Goal: Find specific page/section: Find specific page/section

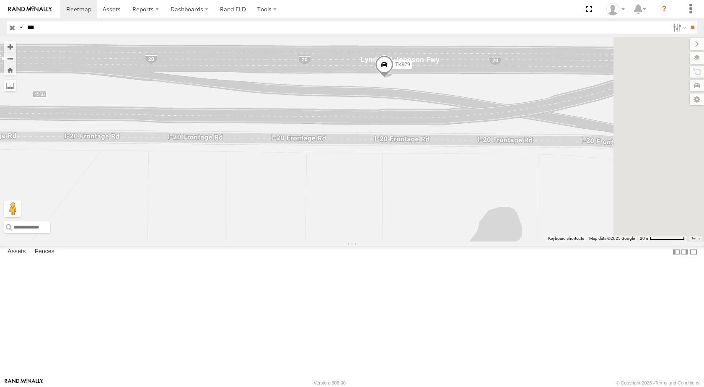
drag, startPoint x: 525, startPoint y: 80, endPoint x: 472, endPoint y: 209, distance: 139.0
click at [472, 209] on div "TK979" at bounding box center [352, 139] width 704 height 204
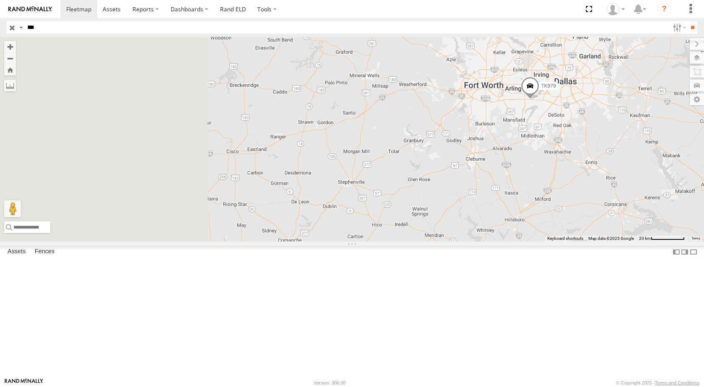
drag, startPoint x: 336, startPoint y: 182, endPoint x: 550, endPoint y: 185, distance: 214.1
click at [550, 185] on div "TK979" at bounding box center [352, 139] width 704 height 204
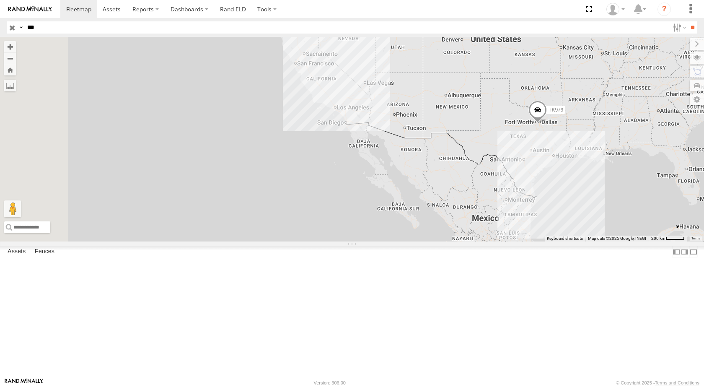
drag, startPoint x: 324, startPoint y: 172, endPoint x: 577, endPoint y: 182, distance: 252.8
click at [577, 182] on div "TK979" at bounding box center [352, 139] width 704 height 204
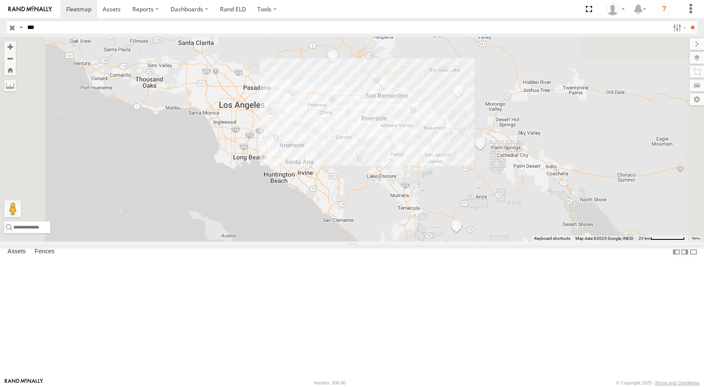
drag, startPoint x: 457, startPoint y: 144, endPoint x: 426, endPoint y: 190, distance: 55.5
click at [426, 190] on div "TK979" at bounding box center [352, 139] width 704 height 204
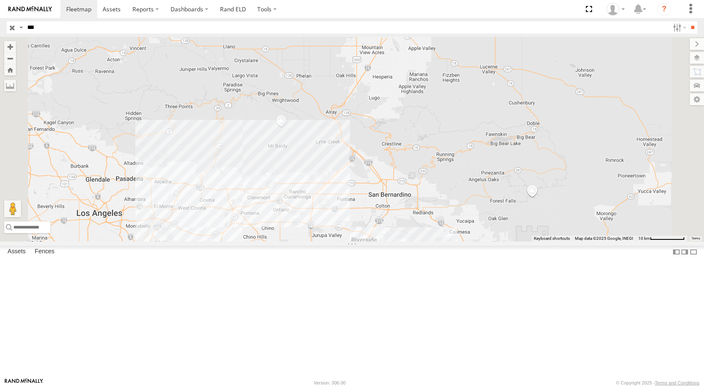
drag, startPoint x: 506, startPoint y: 86, endPoint x: 492, endPoint y: 175, distance: 90.3
click at [492, 175] on div "TK979" at bounding box center [352, 139] width 704 height 204
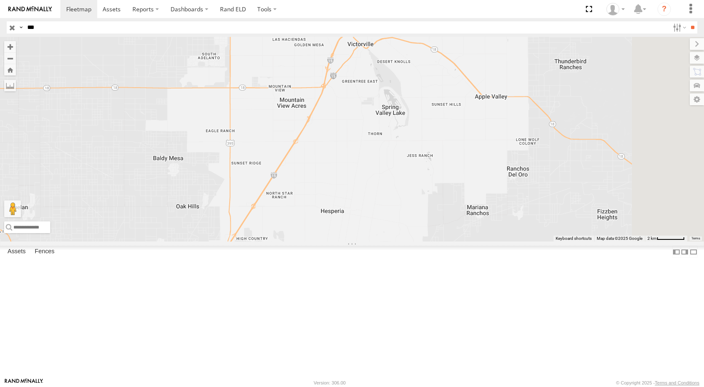
drag, startPoint x: 512, startPoint y: 112, endPoint x: 464, endPoint y: 216, distance: 114.6
click at [467, 217] on div "TK979" at bounding box center [352, 139] width 704 height 204
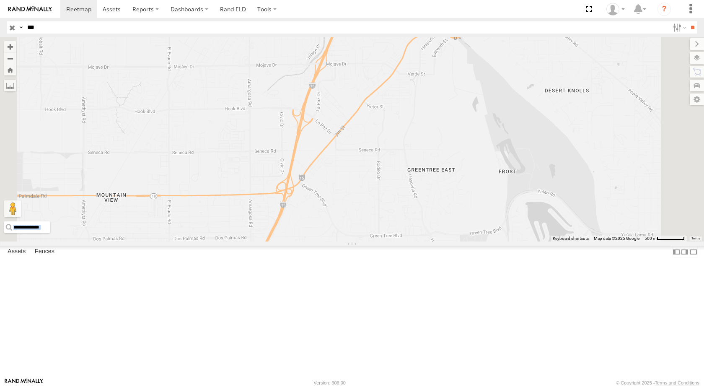
drag, startPoint x: 693, startPoint y: 91, endPoint x: 591, endPoint y: 131, distance: 109.8
click at [588, 131] on div "← Move left → Move right ↑ Move up ↓ Move down + Zoom in - Zoom out Home Jump l…" at bounding box center [352, 139] width 704 height 204
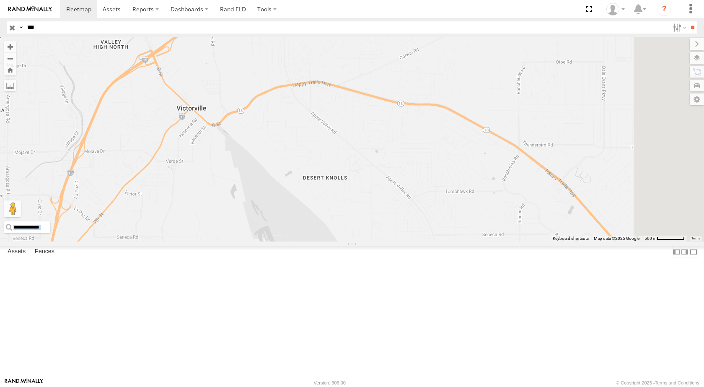
drag, startPoint x: 522, startPoint y: 143, endPoint x: 348, endPoint y: 217, distance: 189.4
click at [349, 218] on div "TK979" at bounding box center [352, 139] width 704 height 204
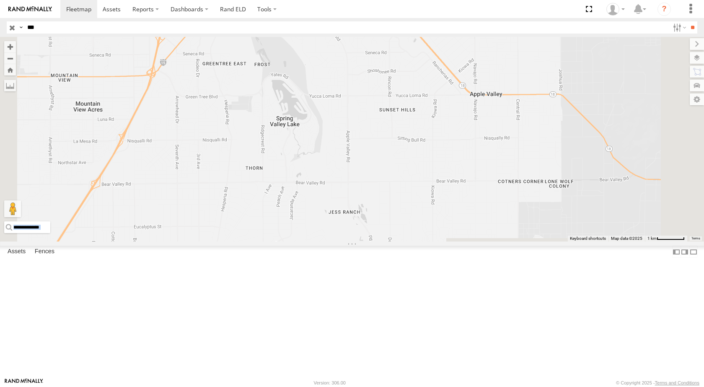
drag, startPoint x: 419, startPoint y: 274, endPoint x: 421, endPoint y: 144, distance: 129.9
click at [421, 144] on div "TK979" at bounding box center [352, 139] width 704 height 204
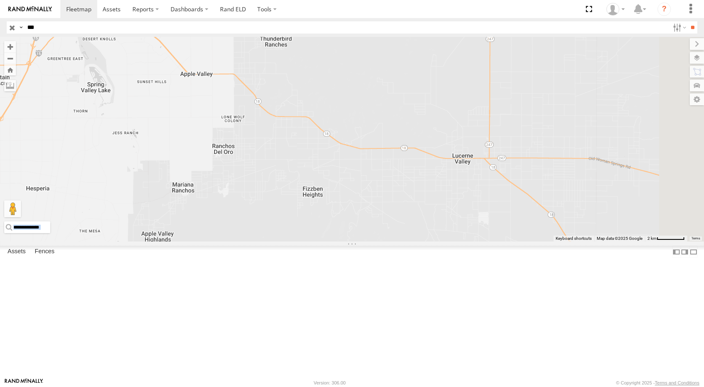
drag, startPoint x: 440, startPoint y: 186, endPoint x: 374, endPoint y: 183, distance: 66.6
click at [374, 183] on div "TK979" at bounding box center [352, 139] width 704 height 204
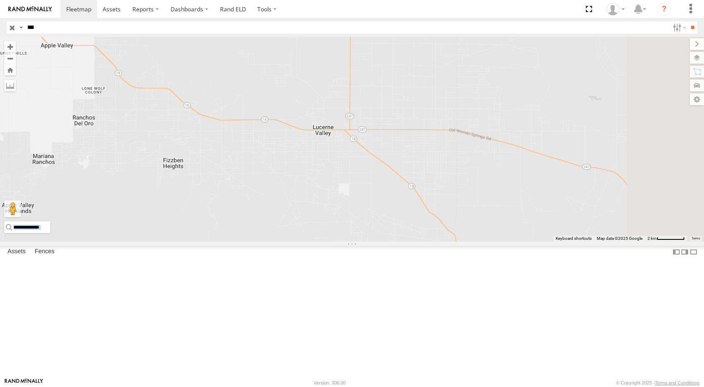
drag, startPoint x: 548, startPoint y: 202, endPoint x: 400, endPoint y: 170, distance: 150.9
click at [403, 171] on div "TK979" at bounding box center [352, 139] width 704 height 204
drag, startPoint x: 400, startPoint y: 170, endPoint x: 402, endPoint y: 177, distance: 7.4
click at [402, 177] on div "TK979" at bounding box center [352, 139] width 704 height 204
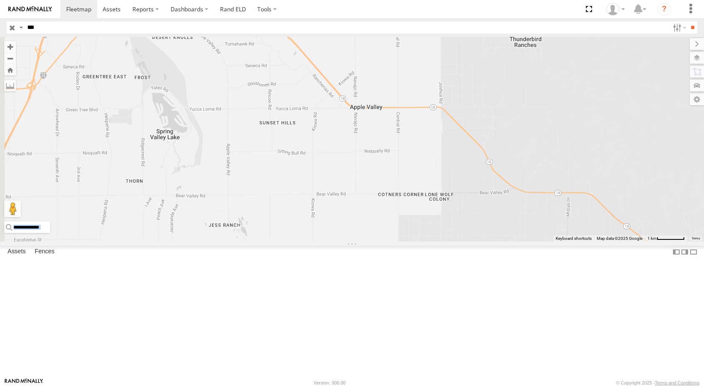
drag, startPoint x: 307, startPoint y: 155, endPoint x: 534, endPoint y: 220, distance: 236.7
click at [534, 220] on div "TK979" at bounding box center [352, 139] width 704 height 204
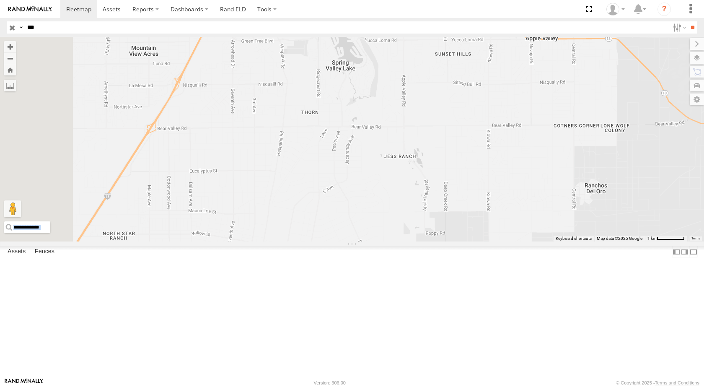
drag, startPoint x: 452, startPoint y: 189, endPoint x: 633, endPoint y: 106, distance: 198.1
click at [633, 106] on div "TK979" at bounding box center [352, 139] width 704 height 204
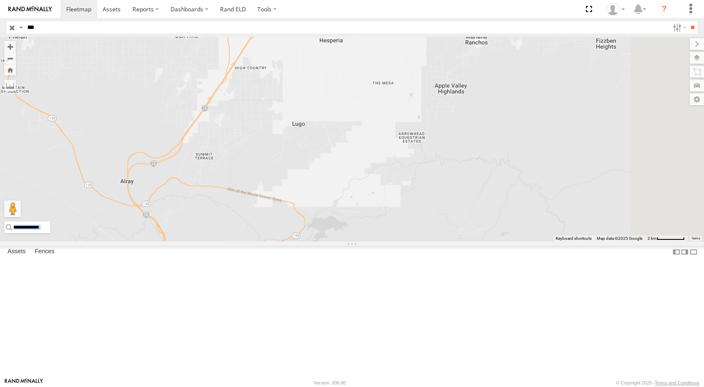
drag, startPoint x: 605, startPoint y: 257, endPoint x: 579, endPoint y: 127, distance: 132.0
click at [579, 127] on div "TK979" at bounding box center [352, 139] width 704 height 204
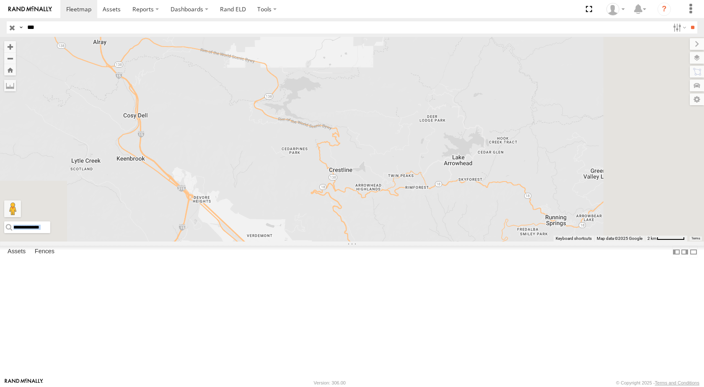
drag, startPoint x: 418, startPoint y: 275, endPoint x: 390, endPoint y: 137, distance: 141.0
click at [390, 137] on div "TK979" at bounding box center [352, 139] width 704 height 204
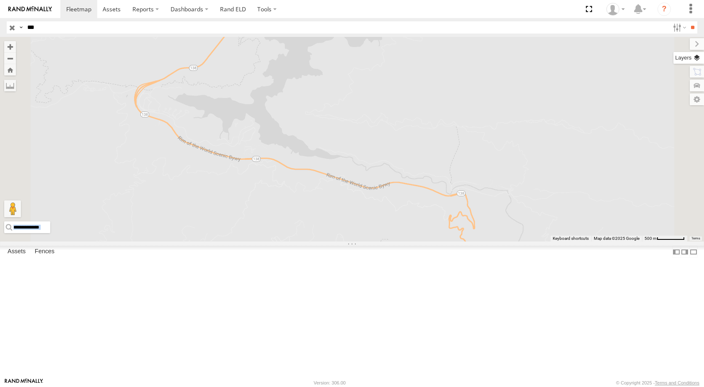
click at [695, 59] on label at bounding box center [688, 58] width 31 height 12
click at [0, 0] on label at bounding box center [0, 0] width 0 height 0
click at [0, 0] on span "Satellite + Roadmap" at bounding box center [0, 0] width 0 height 0
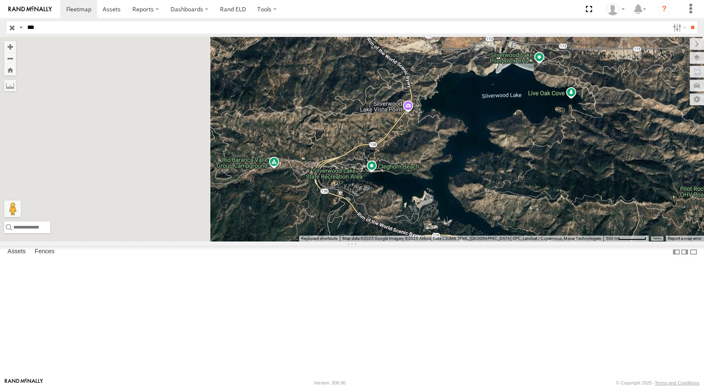
drag, startPoint x: 403, startPoint y: 103, endPoint x: 608, endPoint y: 189, distance: 222.7
click at [608, 189] on div "← Move left → Move right ↑ Move up ↓ Move down + Zoom in - Zoom out Home Jump l…" at bounding box center [352, 139] width 704 height 204
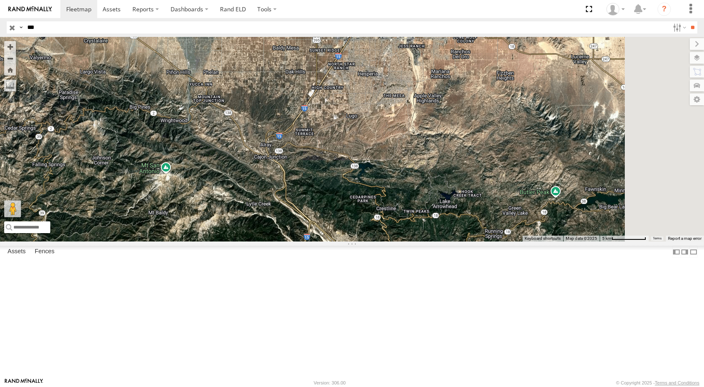
drag, startPoint x: 524, startPoint y: 120, endPoint x: 425, endPoint y: 204, distance: 129.6
click at [425, 204] on div "TK979" at bounding box center [352, 139] width 704 height 204
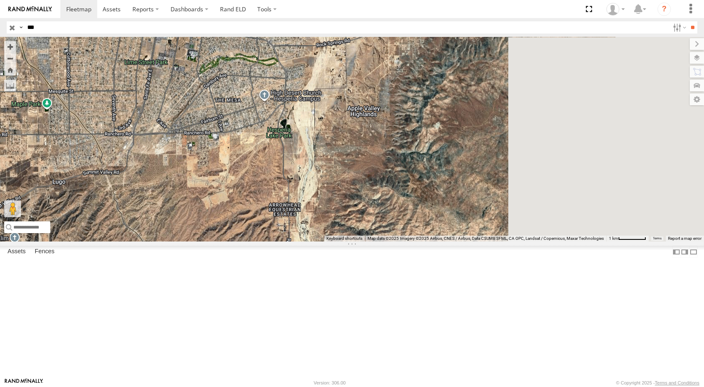
drag, startPoint x: 527, startPoint y: 178, endPoint x: 436, endPoint y: 209, distance: 96.8
click at [436, 209] on div "TK979" at bounding box center [352, 139] width 704 height 204
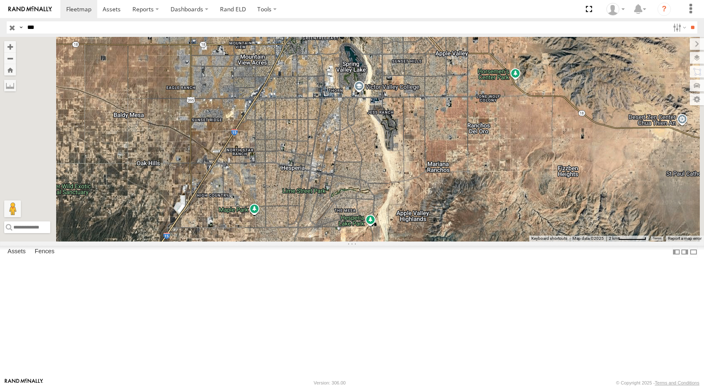
drag, startPoint x: 402, startPoint y: 150, endPoint x: 450, endPoint y: 240, distance: 102.0
click at [450, 240] on div "TK979" at bounding box center [352, 139] width 704 height 204
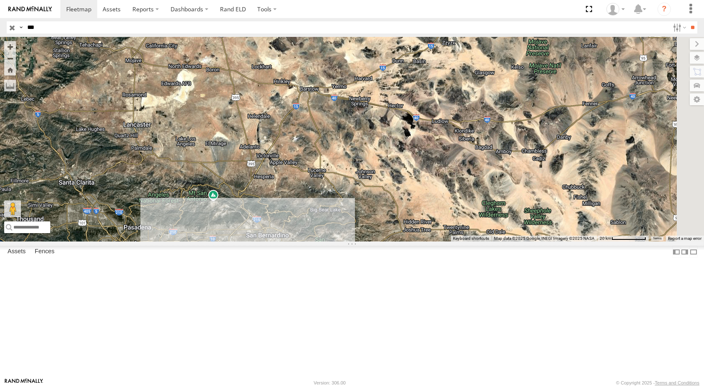
drag, startPoint x: 444, startPoint y: 248, endPoint x: 341, endPoint y: 256, distance: 103.4
click at [343, 241] on div "TK979" at bounding box center [352, 139] width 704 height 204
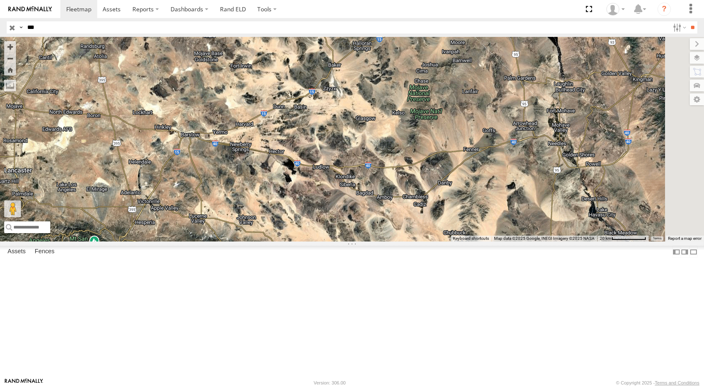
drag, startPoint x: 422, startPoint y: 183, endPoint x: 307, endPoint y: 230, distance: 123.7
click at [307, 230] on div "TK979" at bounding box center [352, 139] width 704 height 204
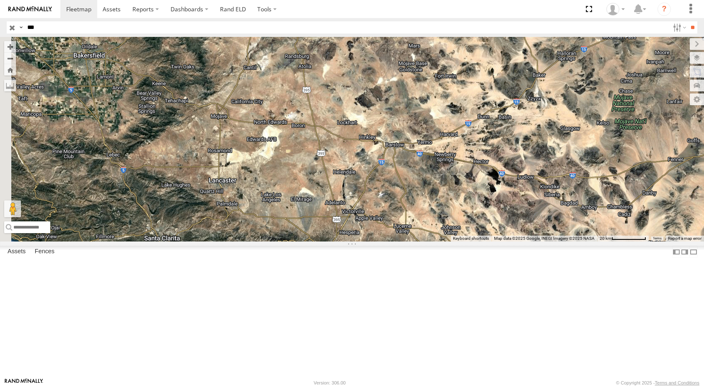
drag, startPoint x: 432, startPoint y: 193, endPoint x: 598, endPoint y: 204, distance: 165.8
click at [624, 204] on div "← Move left → Move right ↑ Move up ↓ Move down + Zoom in - Zoom out Home Jump l…" at bounding box center [352, 139] width 704 height 204
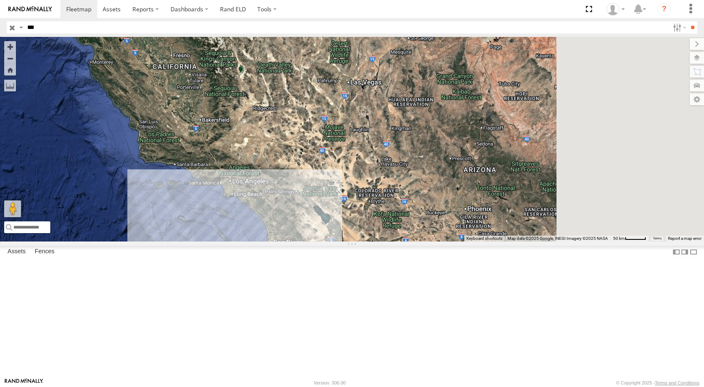
drag, startPoint x: 488, startPoint y: 160, endPoint x: 388, endPoint y: 225, distance: 119.6
click at [388, 225] on div "TK979" at bounding box center [352, 139] width 704 height 204
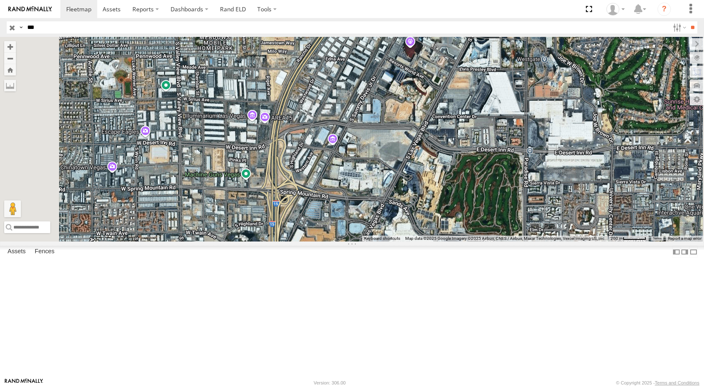
drag, startPoint x: 340, startPoint y: 169, endPoint x: 392, endPoint y: 187, distance: 55.0
click at [392, 187] on div "TK979" at bounding box center [352, 139] width 704 height 204
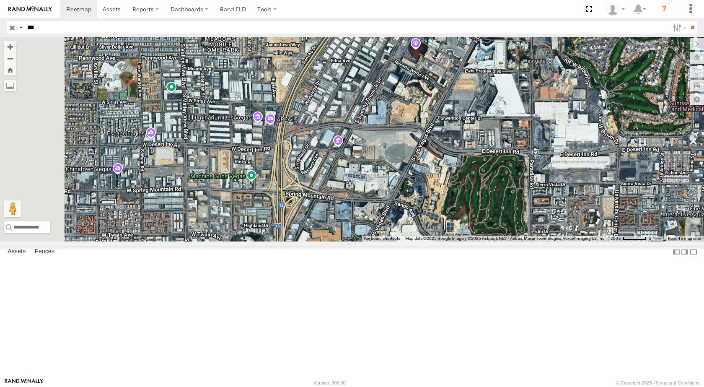
click at [377, 190] on div "TK979" at bounding box center [352, 139] width 704 height 204
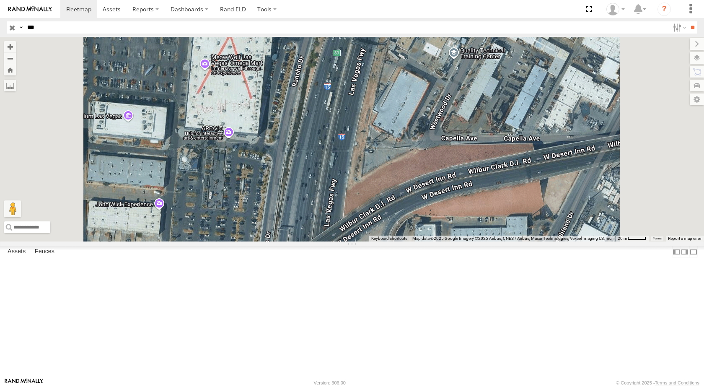
click at [322, 198] on div "TK979" at bounding box center [352, 139] width 704 height 204
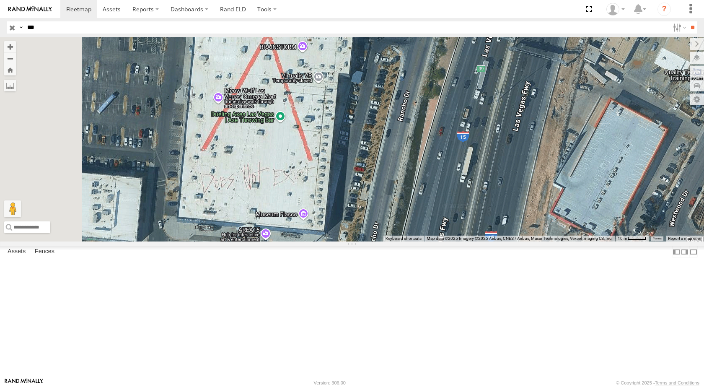
drag, startPoint x: 327, startPoint y: 204, endPoint x: 352, endPoint y: 293, distance: 93.2
click at [352, 241] on div "TK979" at bounding box center [352, 139] width 704 height 204
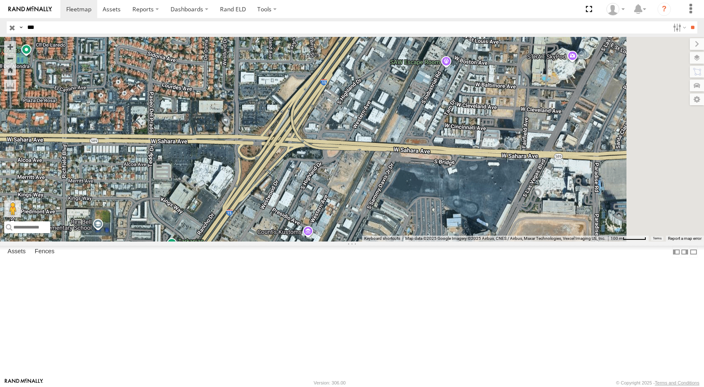
drag, startPoint x: 476, startPoint y: 164, endPoint x: 394, endPoint y: 322, distance: 177.6
click at [394, 241] on div "TK979" at bounding box center [352, 139] width 704 height 204
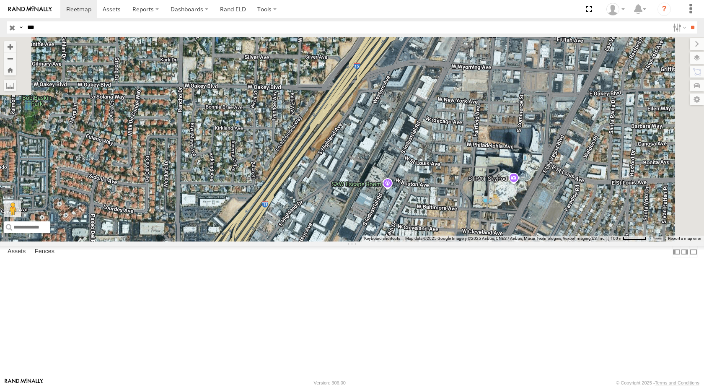
drag, startPoint x: 450, startPoint y: 181, endPoint x: 393, endPoint y: 304, distance: 136.3
click at [393, 241] on div "TK979" at bounding box center [352, 139] width 704 height 204
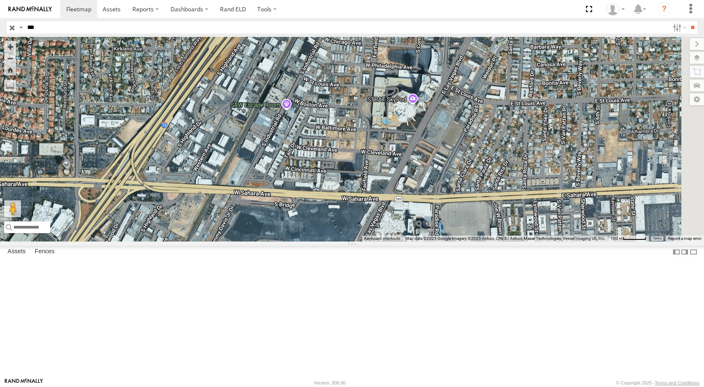
drag, startPoint x: 386, startPoint y: 261, endPoint x: 287, endPoint y: 182, distance: 126.7
click at [287, 182] on div "TK979" at bounding box center [352, 139] width 704 height 204
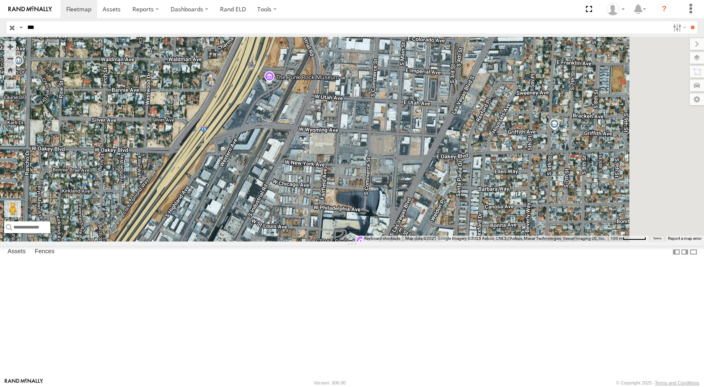
drag, startPoint x: 400, startPoint y: 163, endPoint x: 348, endPoint y: 305, distance: 151.2
click at [348, 241] on div "TK979" at bounding box center [352, 139] width 704 height 204
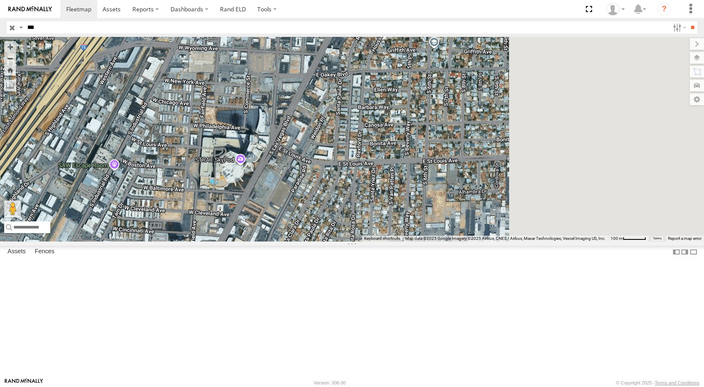
drag, startPoint x: 468, startPoint y: 245, endPoint x: 346, endPoint y: 163, distance: 146.4
click at [346, 163] on div "TK979" at bounding box center [352, 139] width 704 height 204
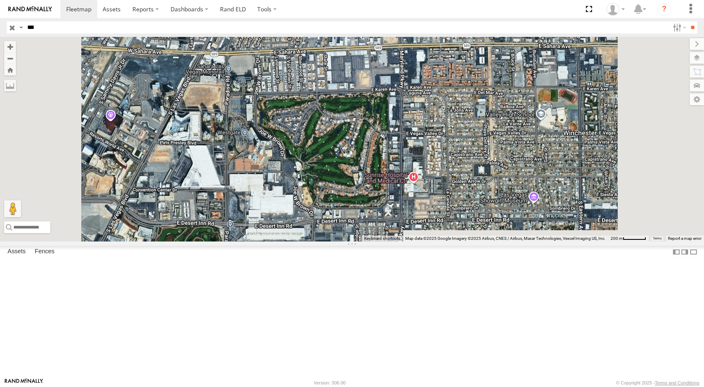
drag, startPoint x: 396, startPoint y: 192, endPoint x: 385, endPoint y: 165, distance: 29.1
click at [385, 165] on div "TK979" at bounding box center [352, 139] width 704 height 204
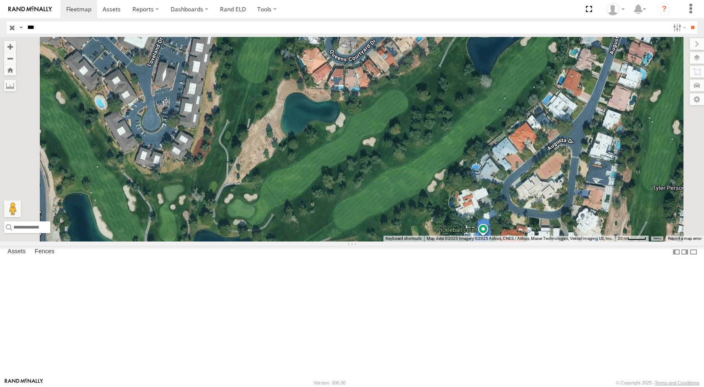
drag, startPoint x: 374, startPoint y: 176, endPoint x: 357, endPoint y: 249, distance: 74.7
click at [357, 241] on div "TK979" at bounding box center [352, 139] width 704 height 204
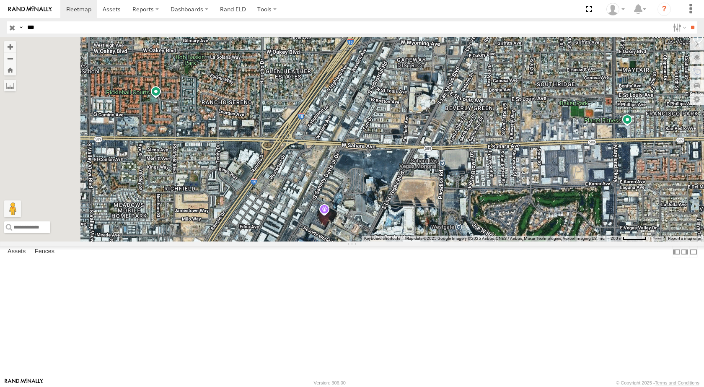
drag, startPoint x: 407, startPoint y: 178, endPoint x: 583, endPoint y: 254, distance: 191.8
click at [623, 241] on div "← Move left → Move right ↑ Move up ↓ Move down + Zoom in - Zoom out Home Jump l…" at bounding box center [352, 139] width 704 height 204
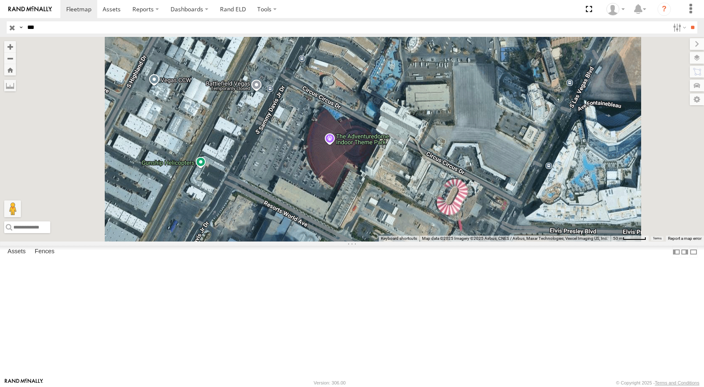
drag, startPoint x: 390, startPoint y: 299, endPoint x: 396, endPoint y: 240, distance: 58.6
click at [396, 240] on div at bounding box center [352, 139] width 704 height 204
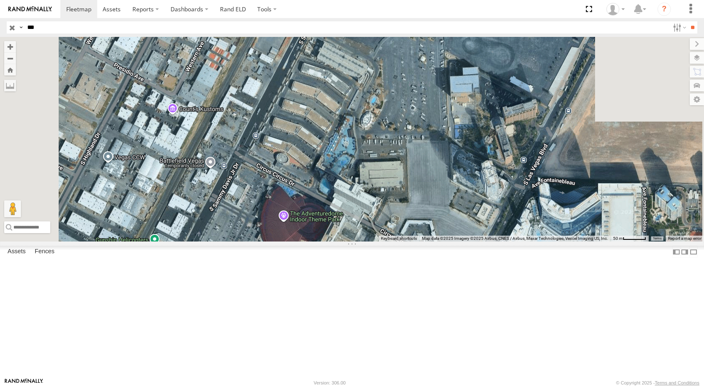
drag, startPoint x: 434, startPoint y: 185, endPoint x: 388, endPoint y: 266, distance: 92.7
click at [388, 241] on div at bounding box center [352, 139] width 704 height 204
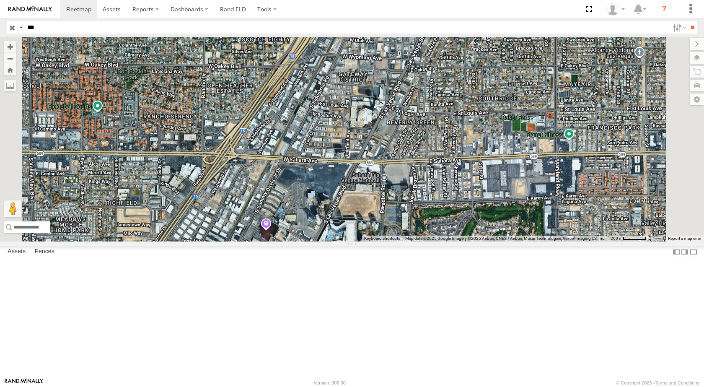
drag, startPoint x: 457, startPoint y: 129, endPoint x: 399, endPoint y: 238, distance: 124.1
click at [399, 238] on div at bounding box center [352, 139] width 704 height 204
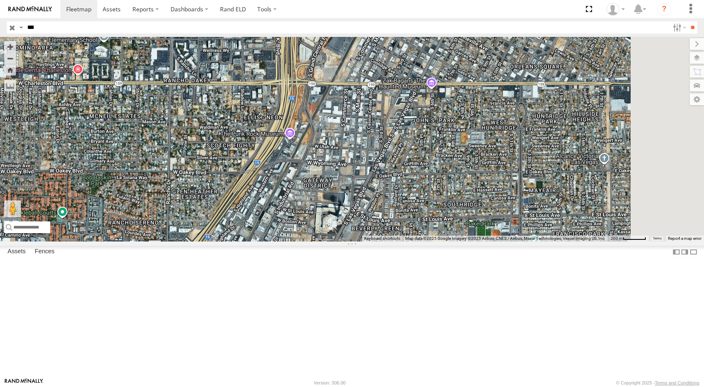
drag, startPoint x: 463, startPoint y: 144, endPoint x: 428, endPoint y: 246, distance: 108.0
click at [428, 241] on div at bounding box center [352, 139] width 704 height 204
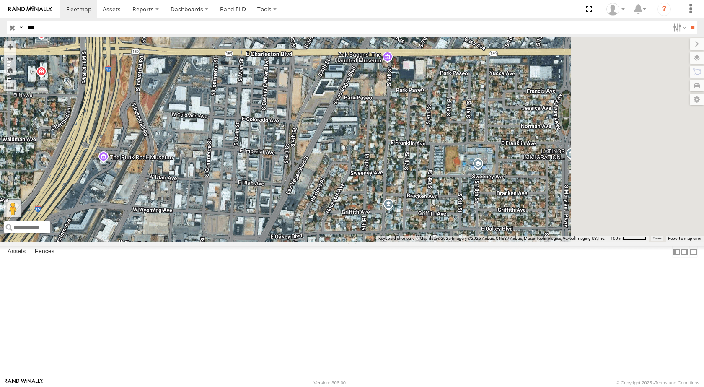
drag, startPoint x: 531, startPoint y: 216, endPoint x: 391, endPoint y: 222, distance: 140.0
click at [391, 222] on div at bounding box center [352, 139] width 704 height 204
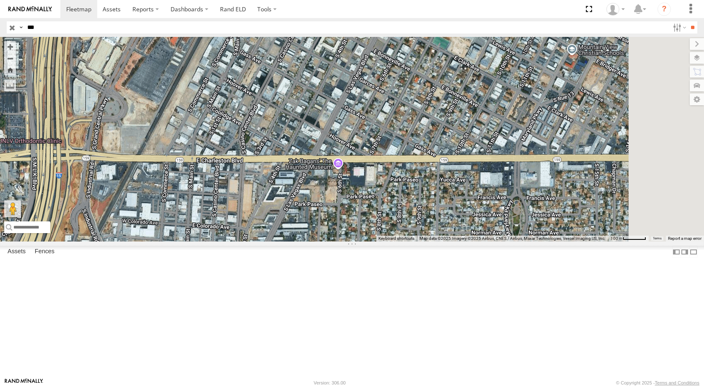
drag, startPoint x: 458, startPoint y: 169, endPoint x: 416, endPoint y: 255, distance: 95.9
click at [416, 241] on div at bounding box center [352, 139] width 704 height 204
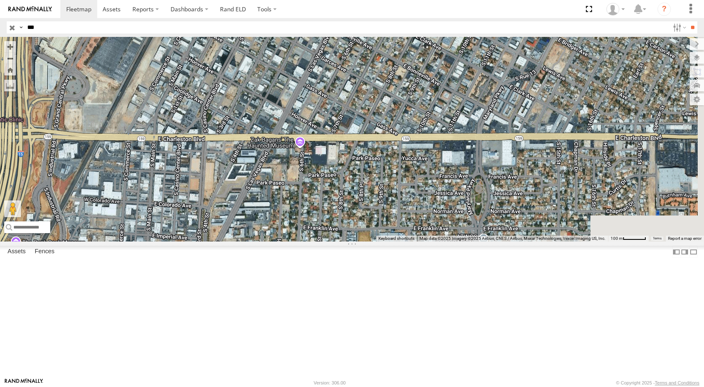
drag, startPoint x: 434, startPoint y: 176, endPoint x: 412, endPoint y: 130, distance: 50.8
click at [412, 104] on div at bounding box center [352, 139] width 704 height 204
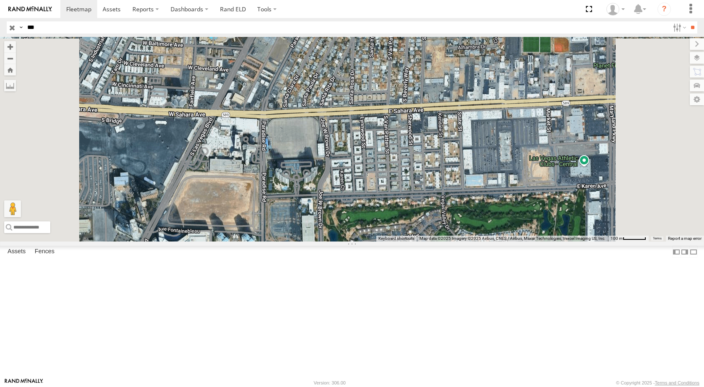
drag, startPoint x: 412, startPoint y: 194, endPoint x: 464, endPoint y: 111, distance: 97.7
click at [463, 112] on div at bounding box center [352, 139] width 704 height 204
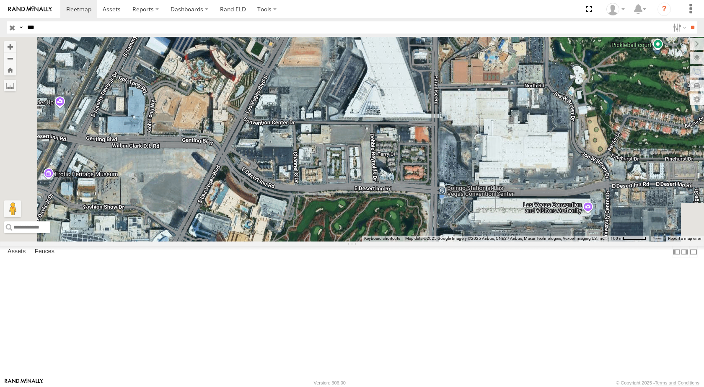
drag, startPoint x: 449, startPoint y: 176, endPoint x: 469, endPoint y: 142, distance: 39.7
click at [468, 129] on div at bounding box center [352, 139] width 704 height 204
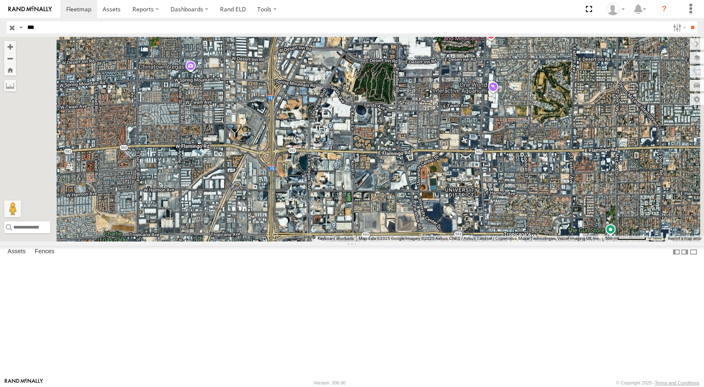
drag, startPoint x: 396, startPoint y: 225, endPoint x: 418, endPoint y: 184, distance: 45.5
click at [418, 184] on div at bounding box center [352, 139] width 704 height 204
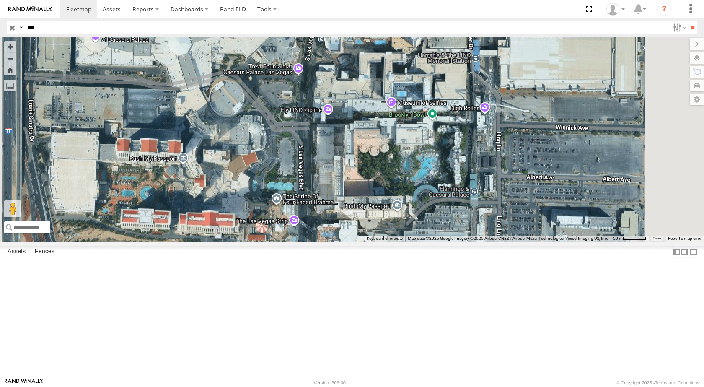
drag, startPoint x: 441, startPoint y: 212, endPoint x: 449, endPoint y: 121, distance: 92.1
click at [449, 121] on div at bounding box center [352, 139] width 704 height 204
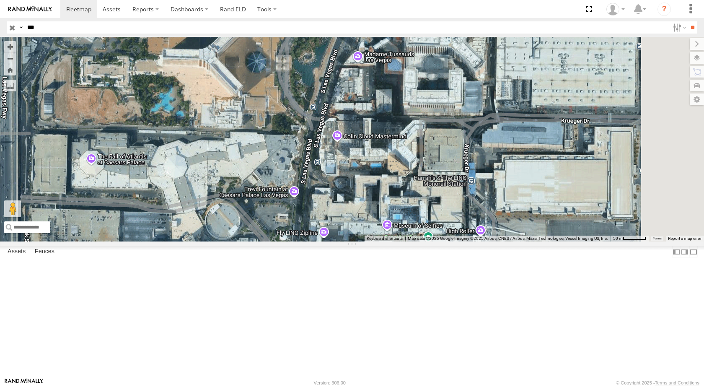
drag, startPoint x: 449, startPoint y: 188, endPoint x: 444, endPoint y: 258, distance: 70.1
click at [444, 241] on div at bounding box center [352, 139] width 704 height 204
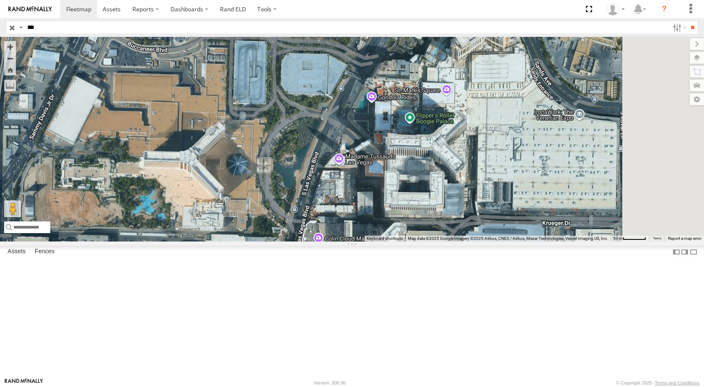
drag, startPoint x: 444, startPoint y: 140, endPoint x: 420, endPoint y: 235, distance: 97.3
click at [420, 235] on div at bounding box center [352, 139] width 704 height 204
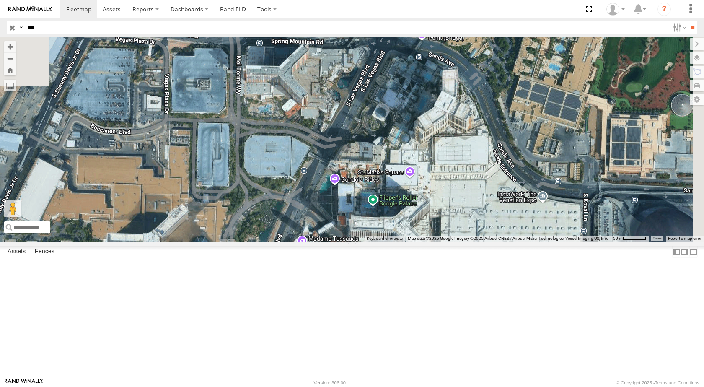
drag, startPoint x: 421, startPoint y: 174, endPoint x: 389, endPoint y: 249, distance: 81.2
click at [389, 241] on div at bounding box center [352, 139] width 704 height 204
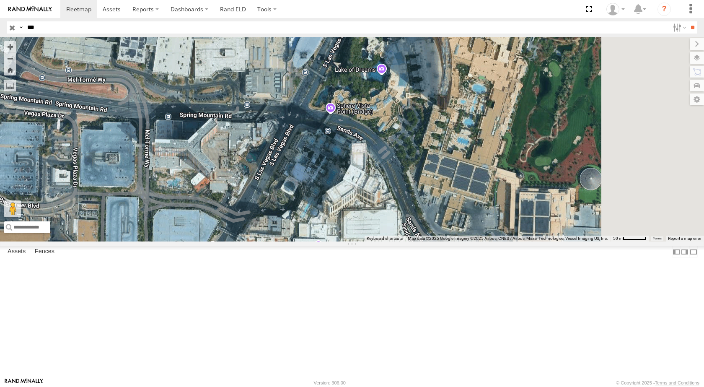
drag, startPoint x: 420, startPoint y: 147, endPoint x: 331, endPoint y: 221, distance: 116.3
click at [331, 221] on div at bounding box center [352, 139] width 704 height 204
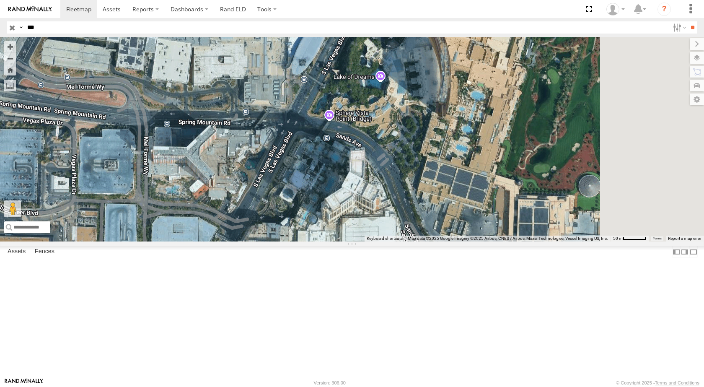
drag, startPoint x: 401, startPoint y: 186, endPoint x: 425, endPoint y: 131, distance: 59.3
click at [424, 133] on div at bounding box center [352, 139] width 704 height 204
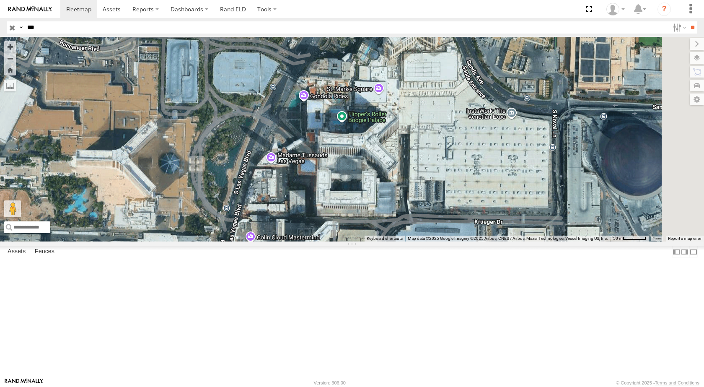
drag, startPoint x: 424, startPoint y: 186, endPoint x: 455, endPoint y: 114, distance: 78.0
click at [455, 115] on div at bounding box center [352, 139] width 704 height 204
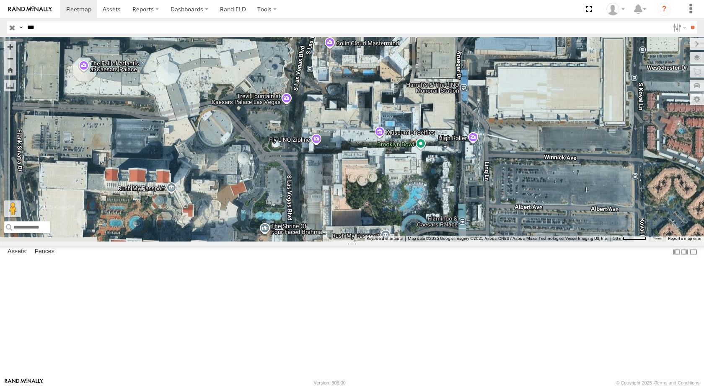
drag, startPoint x: 449, startPoint y: 181, endPoint x: 459, endPoint y: 114, distance: 68.3
click at [459, 114] on div at bounding box center [352, 139] width 704 height 204
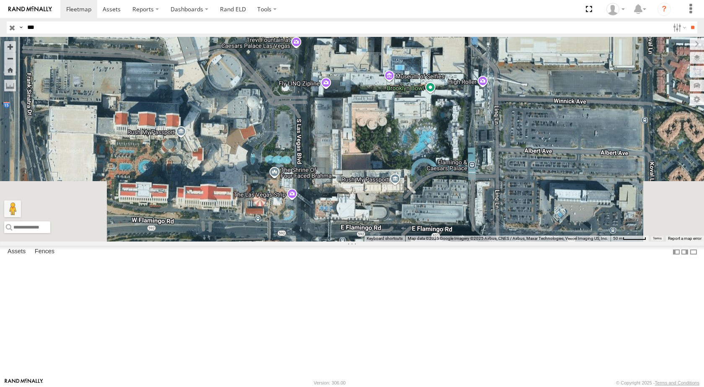
drag, startPoint x: 407, startPoint y: 222, endPoint x: 427, endPoint y: 130, distance: 94.4
click at [427, 130] on div at bounding box center [352, 139] width 704 height 204
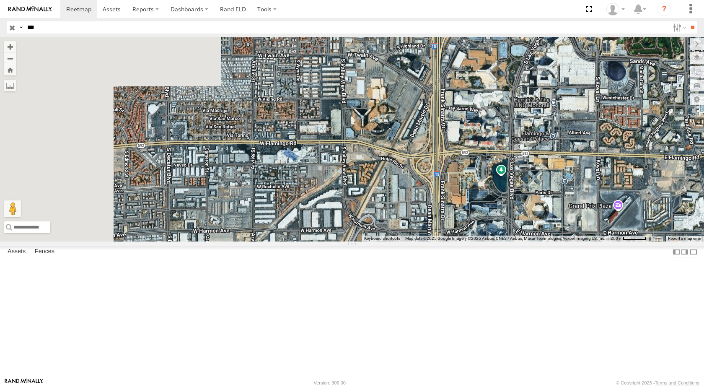
drag, startPoint x: 366, startPoint y: 226, endPoint x: 575, endPoint y: 217, distance: 209.3
click at [575, 217] on div at bounding box center [352, 139] width 704 height 204
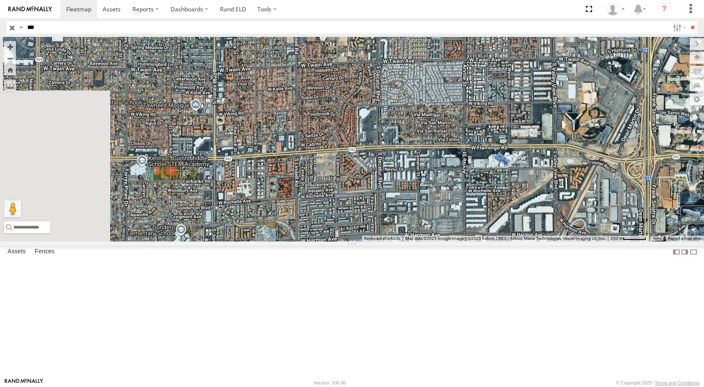
drag, startPoint x: 374, startPoint y: 220, endPoint x: 552, endPoint y: 227, distance: 178.6
click at [562, 224] on div at bounding box center [352, 139] width 704 height 204
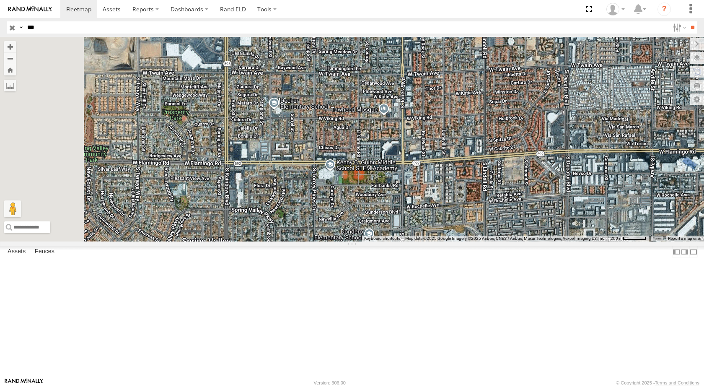
drag, startPoint x: 299, startPoint y: 230, endPoint x: 495, endPoint y: 235, distance: 196.5
click at [495, 235] on div at bounding box center [352, 139] width 704 height 204
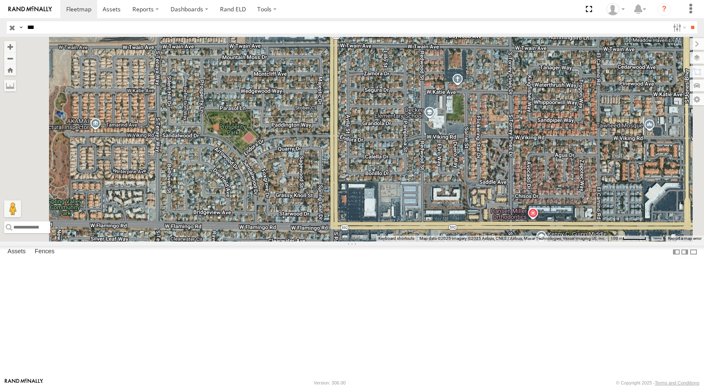
drag, startPoint x: 340, startPoint y: 184, endPoint x: 424, endPoint y: 205, distance: 86.7
click at [424, 205] on div at bounding box center [352, 139] width 704 height 204
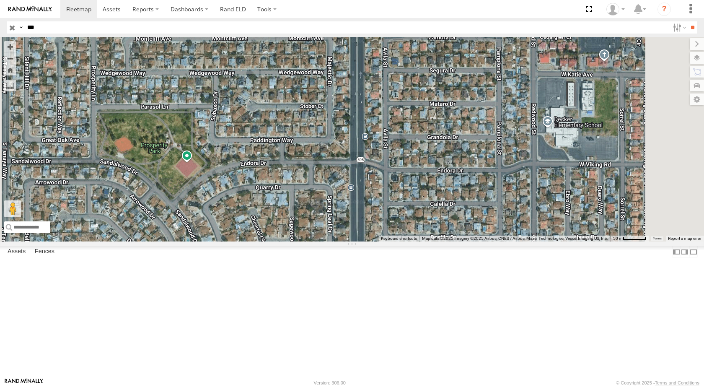
drag, startPoint x: 353, startPoint y: 147, endPoint x: 361, endPoint y: 140, distance: 11.0
click at [361, 140] on div at bounding box center [352, 139] width 704 height 204
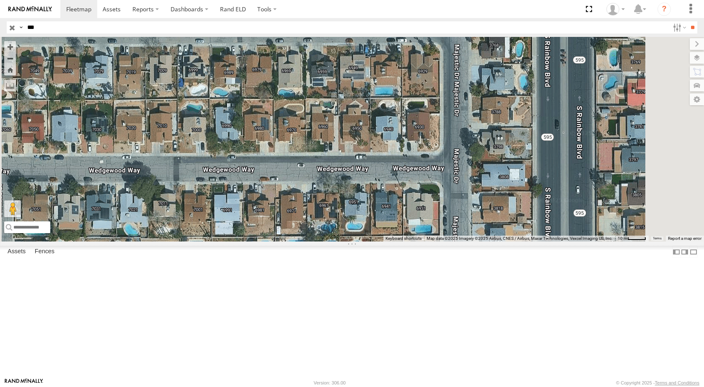
drag, startPoint x: 351, startPoint y: 118, endPoint x: 351, endPoint y: 177, distance: 59.5
click at [351, 177] on div at bounding box center [352, 139] width 704 height 204
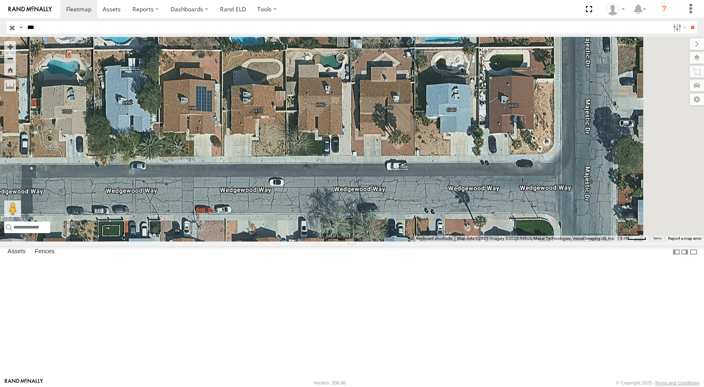
drag, startPoint x: 428, startPoint y: 210, endPoint x: 423, endPoint y: 152, distance: 58.4
click at [421, 110] on div at bounding box center [352, 139] width 704 height 204
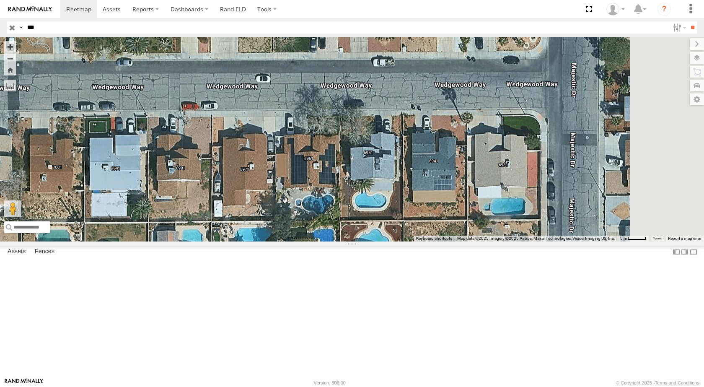
drag, startPoint x: 423, startPoint y: 221, endPoint x: 411, endPoint y: 138, distance: 83.5
click at [411, 138] on div at bounding box center [352, 139] width 704 height 204
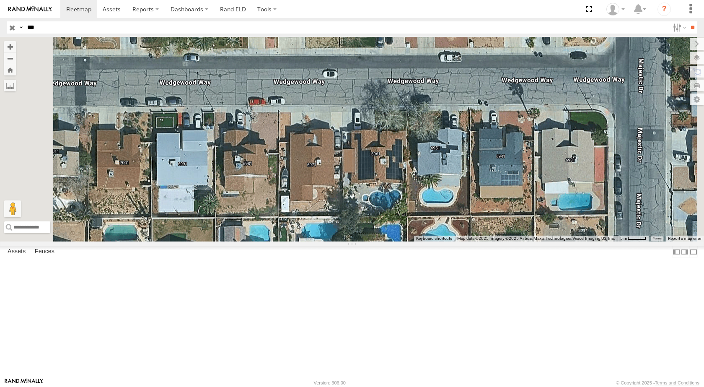
drag, startPoint x: 398, startPoint y: 169, endPoint x: 465, endPoint y: 164, distance: 68.0
click at [465, 164] on div at bounding box center [352, 139] width 704 height 204
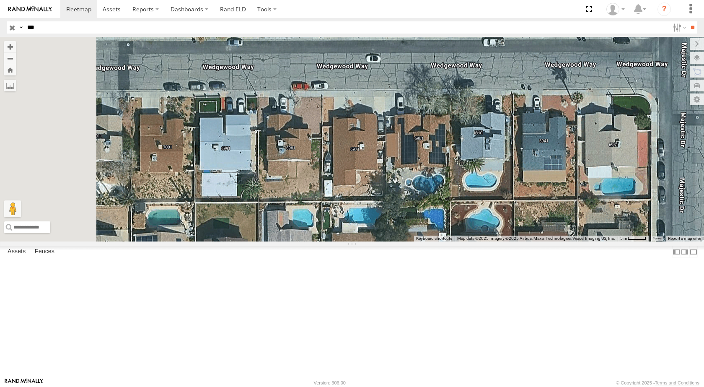
drag, startPoint x: 400, startPoint y: 214, endPoint x: 444, endPoint y: 199, distance: 46.6
click at [444, 199] on div at bounding box center [352, 139] width 704 height 204
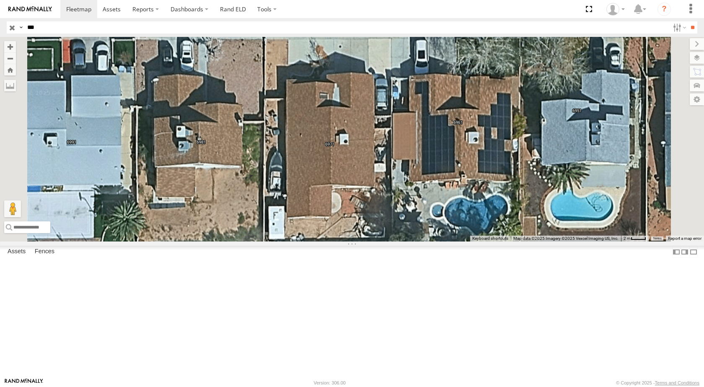
drag, startPoint x: 460, startPoint y: 217, endPoint x: 451, endPoint y: 217, distance: 8.8
click at [451, 217] on div at bounding box center [352, 139] width 704 height 204
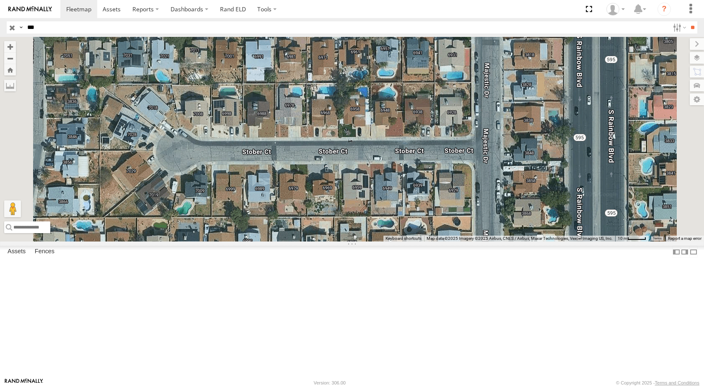
drag, startPoint x: 426, startPoint y: 185, endPoint x: 426, endPoint y: 136, distance: 49.0
click at [426, 136] on div at bounding box center [352, 139] width 704 height 204
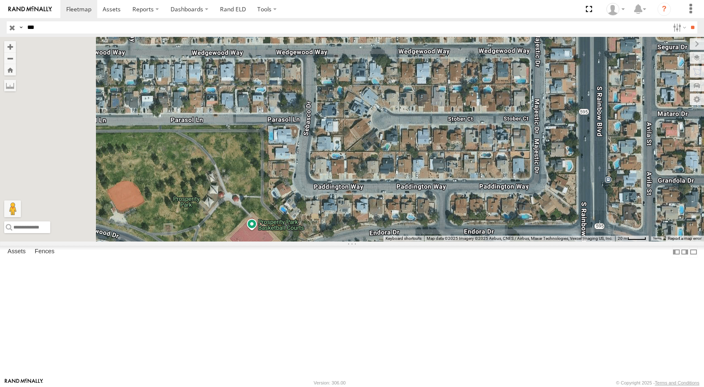
drag, startPoint x: 366, startPoint y: 113, endPoint x: 540, endPoint y: 114, distance: 173.9
click at [540, 114] on div at bounding box center [352, 139] width 704 height 204
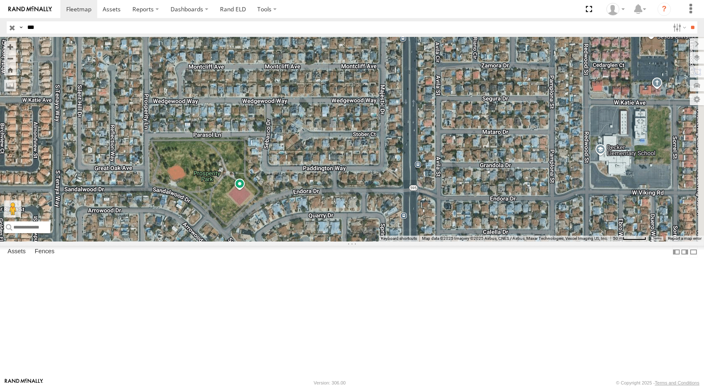
drag, startPoint x: 525, startPoint y: 115, endPoint x: 404, endPoint y: 166, distance: 130.5
click at [404, 166] on div at bounding box center [352, 139] width 704 height 204
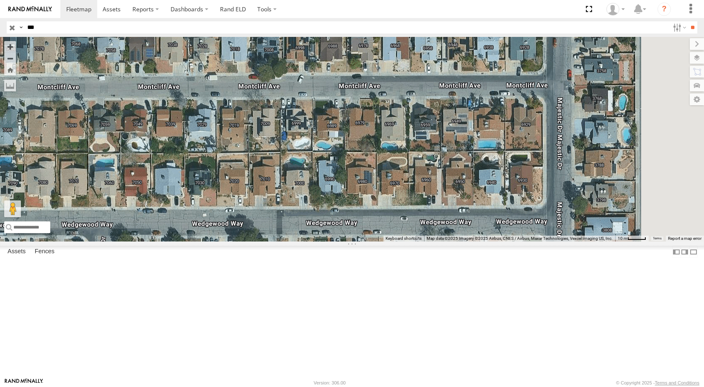
drag, startPoint x: 474, startPoint y: 127, endPoint x: 344, endPoint y: 172, distance: 138.2
click at [344, 172] on div at bounding box center [352, 139] width 704 height 204
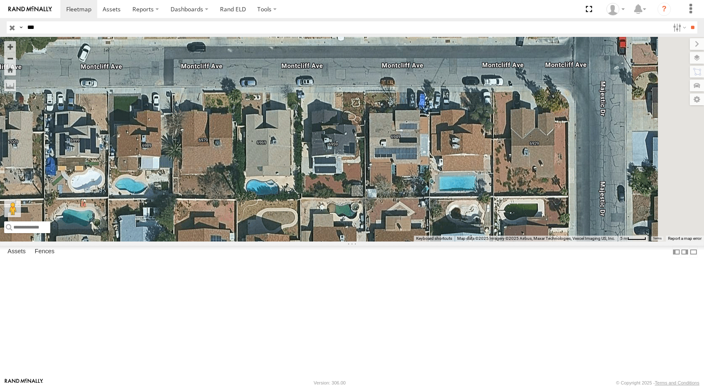
drag, startPoint x: 441, startPoint y: 180, endPoint x: 283, endPoint y: 183, distance: 157.5
click at [283, 183] on div at bounding box center [352, 139] width 704 height 204
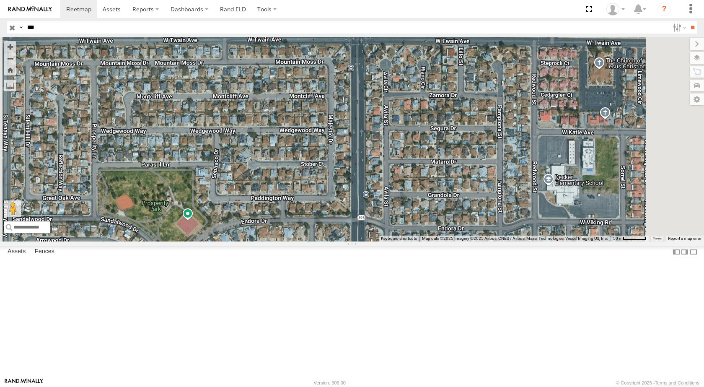
drag, startPoint x: 529, startPoint y: 219, endPoint x: 481, endPoint y: 198, distance: 52.2
click at [484, 199] on div at bounding box center [352, 139] width 704 height 204
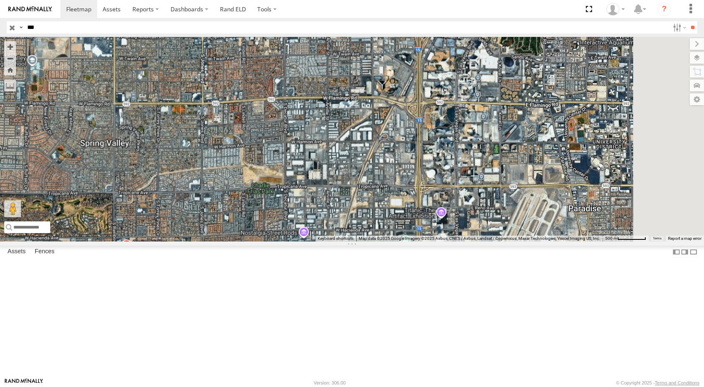
drag, startPoint x: 525, startPoint y: 194, endPoint x: 368, endPoint y: 211, distance: 158.0
click at [369, 211] on div at bounding box center [352, 139] width 704 height 204
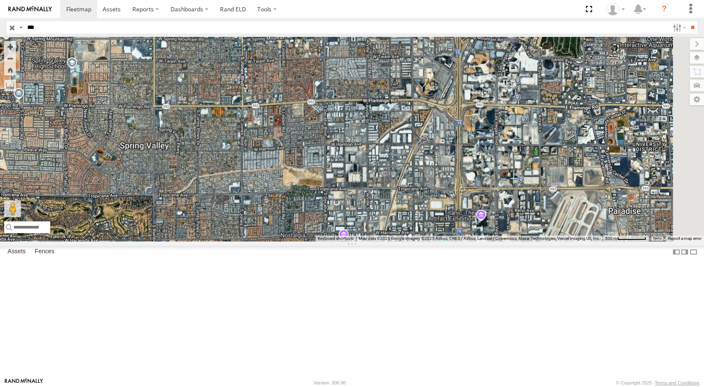
drag, startPoint x: 351, startPoint y: 202, endPoint x: 393, endPoint y: 204, distance: 42.0
click at [393, 204] on div at bounding box center [352, 139] width 704 height 204
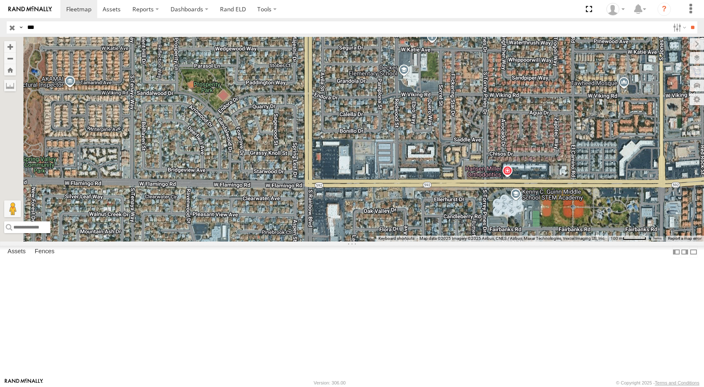
drag, startPoint x: 313, startPoint y: 181, endPoint x: 339, endPoint y: 203, distance: 34.2
click at [339, 203] on div at bounding box center [352, 139] width 704 height 204
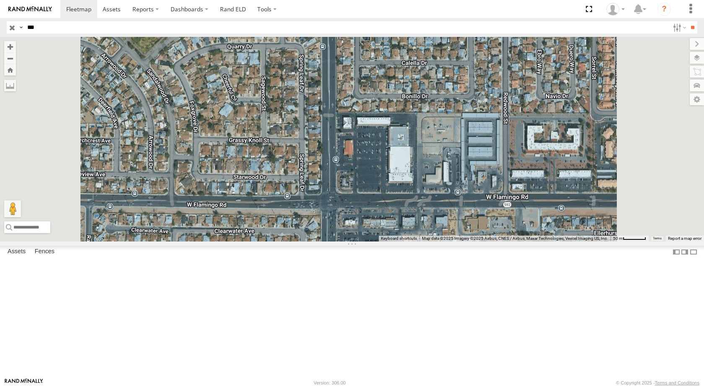
drag, startPoint x: 382, startPoint y: 158, endPoint x: 358, endPoint y: 94, distance: 67.9
click at [358, 94] on div at bounding box center [352, 139] width 704 height 204
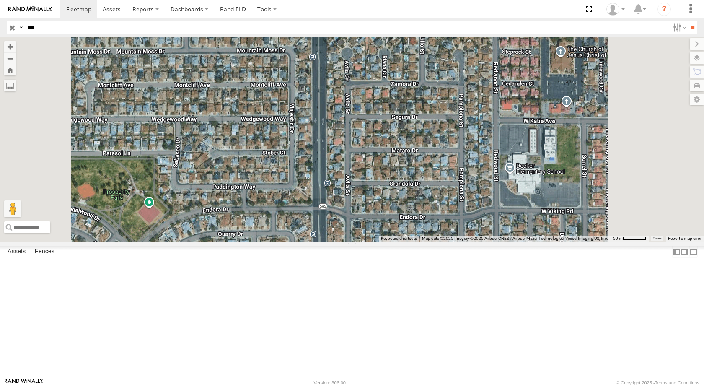
drag, startPoint x: 339, startPoint y: 148, endPoint x: 330, endPoint y: 336, distance: 188.3
click at [330, 241] on div at bounding box center [352, 139] width 704 height 204
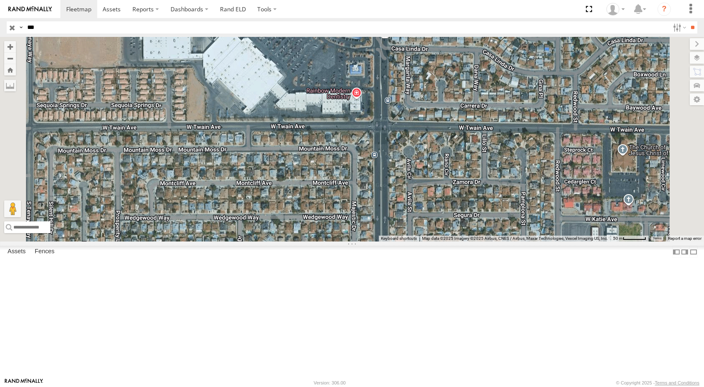
drag, startPoint x: 324, startPoint y: 189, endPoint x: 386, endPoint y: 289, distance: 117.4
click at [386, 241] on div at bounding box center [352, 139] width 704 height 204
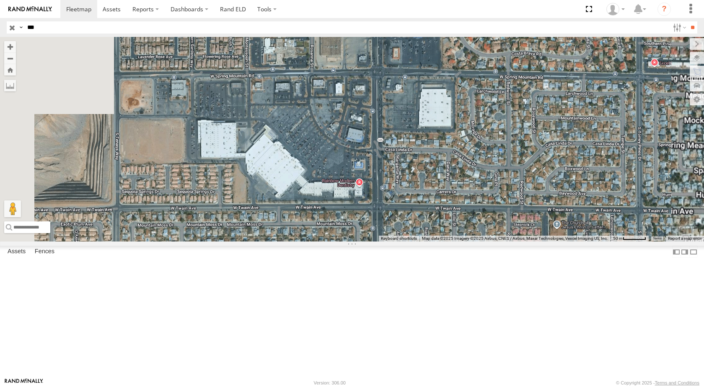
drag, startPoint x: 342, startPoint y: 171, endPoint x: 377, endPoint y: 238, distance: 75.3
click at [377, 238] on div at bounding box center [352, 139] width 704 height 204
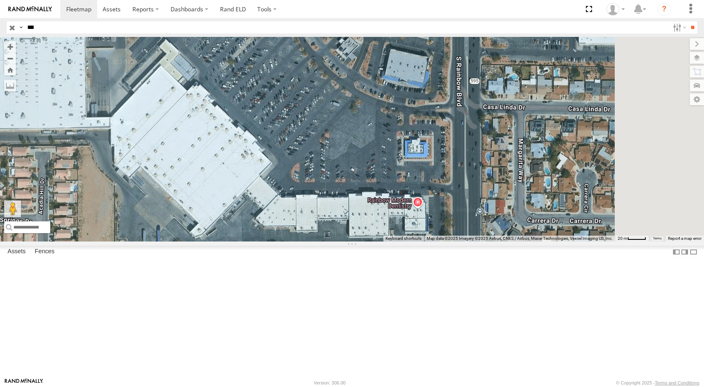
drag, startPoint x: 464, startPoint y: 262, endPoint x: 322, endPoint y: 187, distance: 160.8
click at [322, 187] on div at bounding box center [352, 139] width 704 height 204
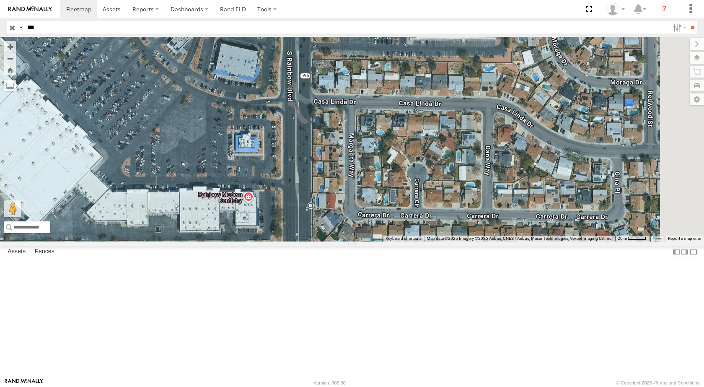
drag, startPoint x: 447, startPoint y: 217, endPoint x: 295, endPoint y: 215, distance: 152.5
click at [295, 215] on div at bounding box center [352, 139] width 704 height 204
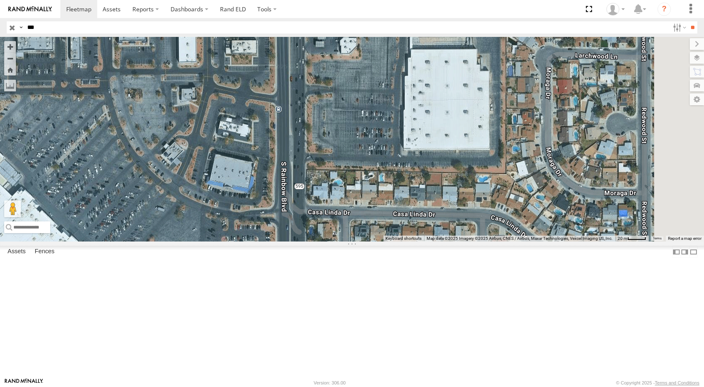
drag, startPoint x: 450, startPoint y: 199, endPoint x: 435, endPoint y: 269, distance: 72.1
click at [435, 241] on div at bounding box center [352, 139] width 704 height 204
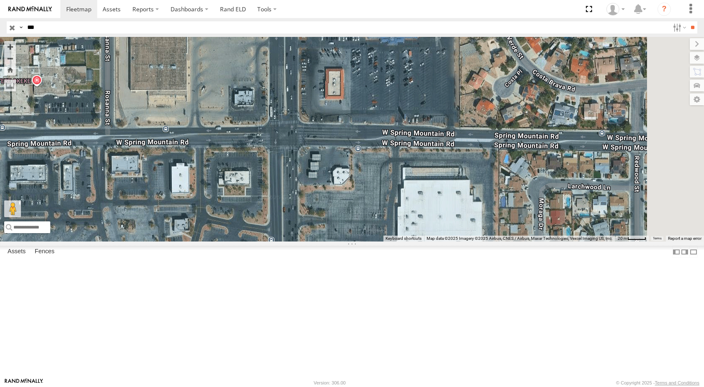
drag, startPoint x: 473, startPoint y: 251, endPoint x: 461, endPoint y: 318, distance: 68.5
click at [461, 241] on div at bounding box center [352, 139] width 704 height 204
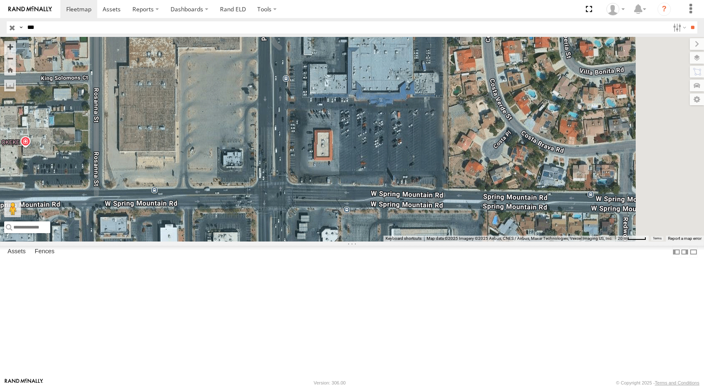
drag, startPoint x: 462, startPoint y: 159, endPoint x: 451, endPoint y: 213, distance: 54.7
click at [451, 213] on div at bounding box center [352, 139] width 704 height 204
click at [386, 198] on div at bounding box center [352, 139] width 704 height 204
click at [385, 198] on div at bounding box center [352, 139] width 704 height 204
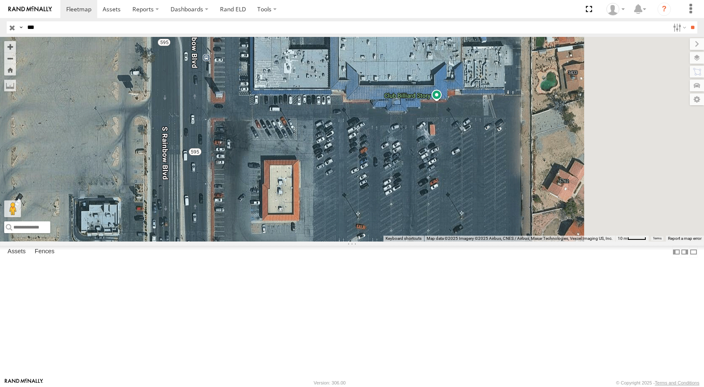
drag, startPoint x: 545, startPoint y: 169, endPoint x: 459, endPoint y: 197, distance: 90.5
click at [459, 197] on div at bounding box center [352, 139] width 704 height 204
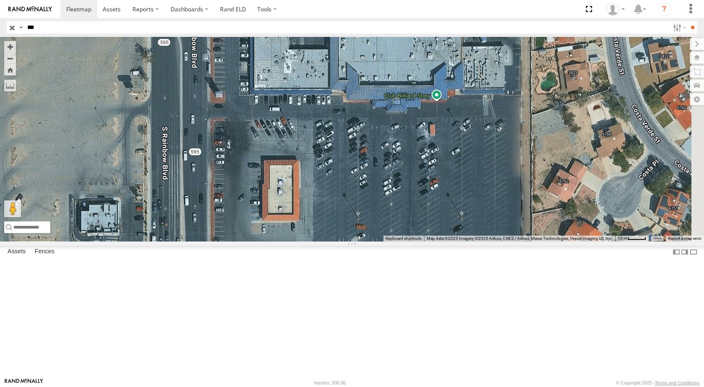
click at [517, 166] on div at bounding box center [352, 139] width 704 height 204
click at [538, 165] on div at bounding box center [352, 139] width 704 height 204
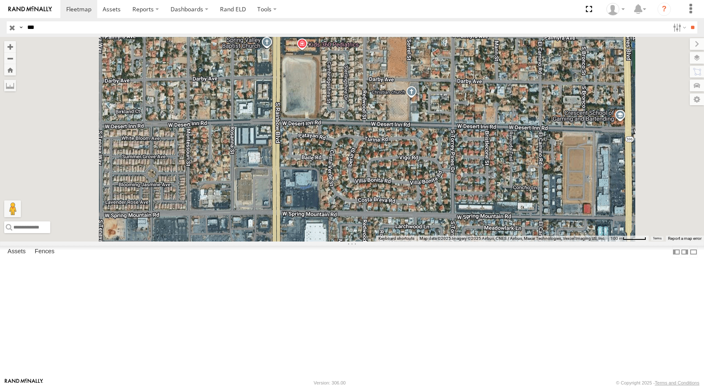
drag, startPoint x: 390, startPoint y: 170, endPoint x: 406, endPoint y: 177, distance: 17.2
click at [392, 241] on div at bounding box center [352, 139] width 704 height 204
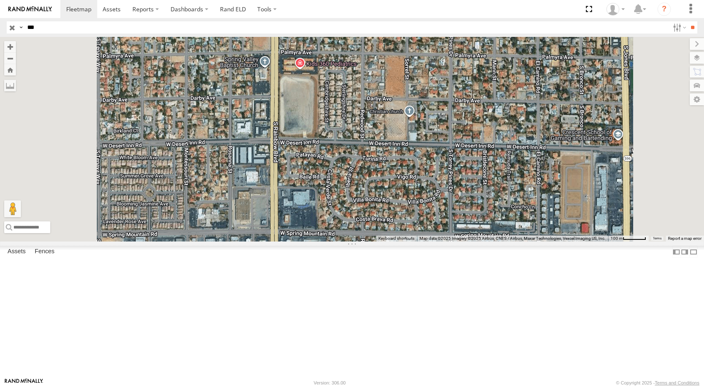
drag, startPoint x: 417, startPoint y: 165, endPoint x: 405, endPoint y: 258, distance: 94.7
click at [405, 241] on div at bounding box center [352, 139] width 704 height 204
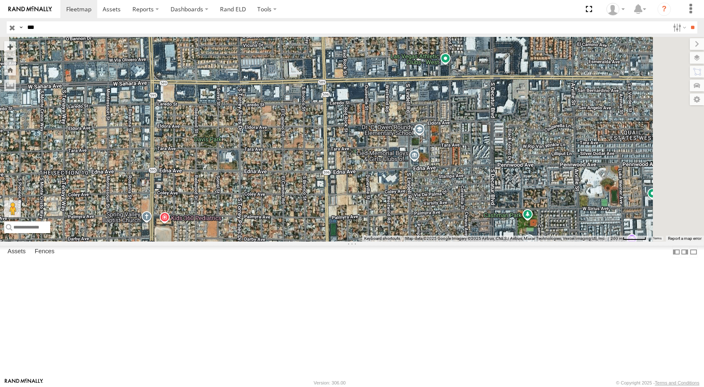
drag, startPoint x: 530, startPoint y: 56, endPoint x: 416, endPoint y: 159, distance: 153.3
click at [417, 160] on div at bounding box center [352, 139] width 704 height 204
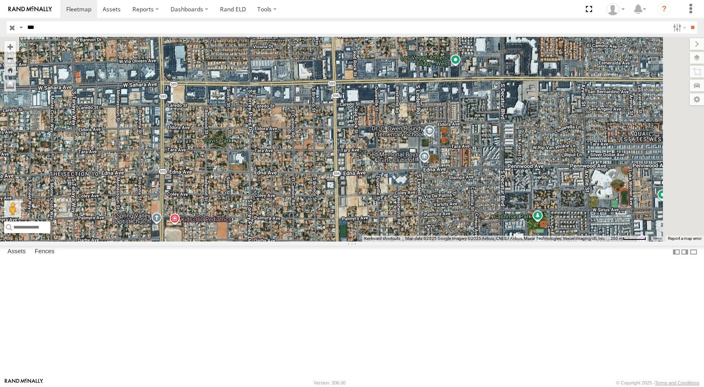
drag, startPoint x: 425, startPoint y: 179, endPoint x: 421, endPoint y: 183, distance: 5.0
click at [421, 183] on div at bounding box center [352, 139] width 704 height 204
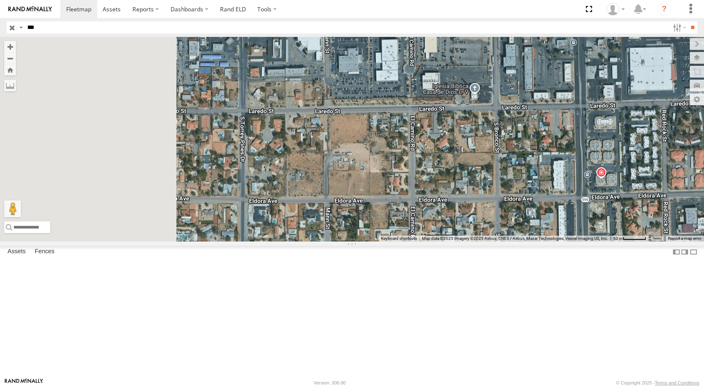
drag, startPoint x: 343, startPoint y: 168, endPoint x: 504, endPoint y: 168, distance: 160.5
click at [521, 169] on div at bounding box center [352, 139] width 704 height 204
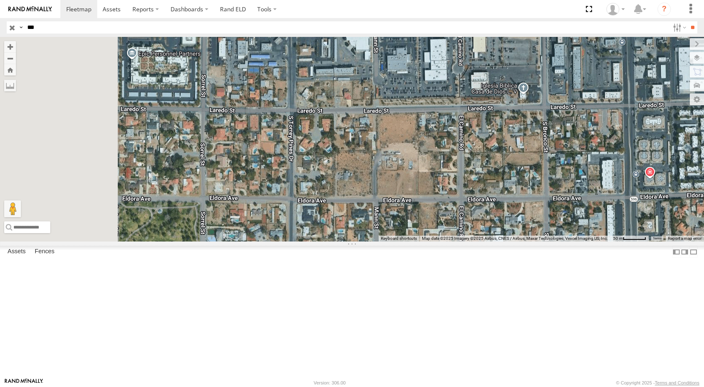
drag, startPoint x: 389, startPoint y: 167, endPoint x: 550, endPoint y: 167, distance: 160.9
click at [550, 167] on div at bounding box center [352, 139] width 704 height 204
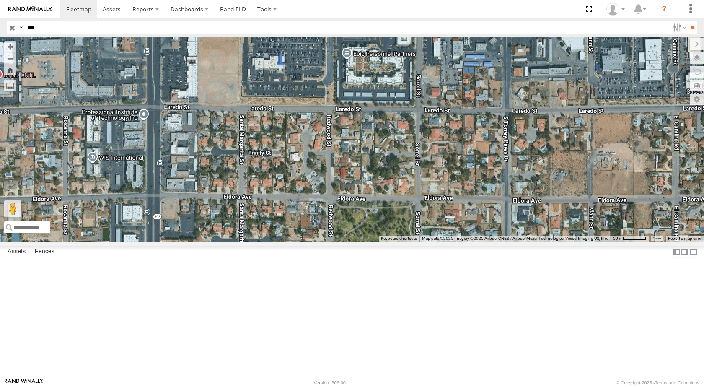
drag, startPoint x: 502, startPoint y: 167, endPoint x: 393, endPoint y: 167, distance: 108.9
click at [393, 167] on div at bounding box center [352, 139] width 704 height 204
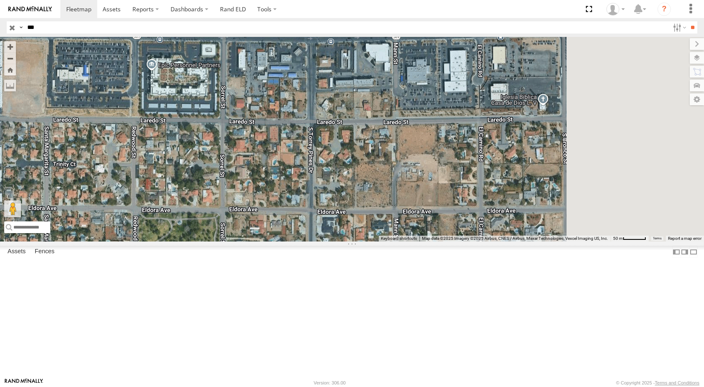
drag, startPoint x: 498, startPoint y: 151, endPoint x: 341, endPoint y: 157, distance: 157.2
click at [341, 158] on div at bounding box center [352, 139] width 704 height 204
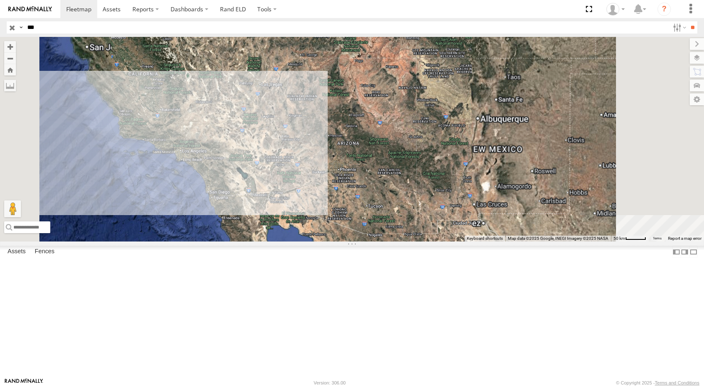
drag, startPoint x: 305, startPoint y: 230, endPoint x: 295, endPoint y: 227, distance: 10.9
